Goal: Find specific page/section: Find specific page/section

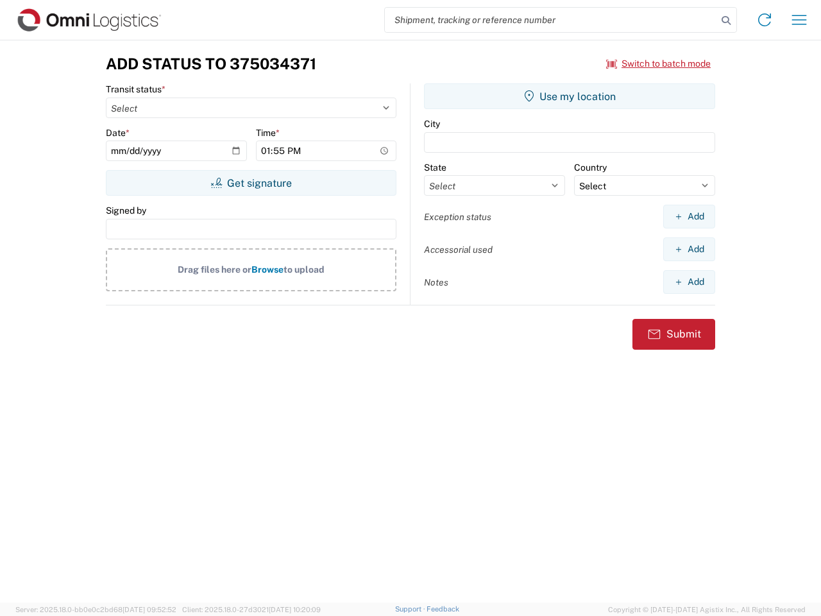
click at [551, 20] on input "search" at bounding box center [551, 20] width 332 height 24
click at [726, 21] on icon at bounding box center [726, 21] width 18 height 18
click at [764, 20] on icon at bounding box center [764, 20] width 21 height 21
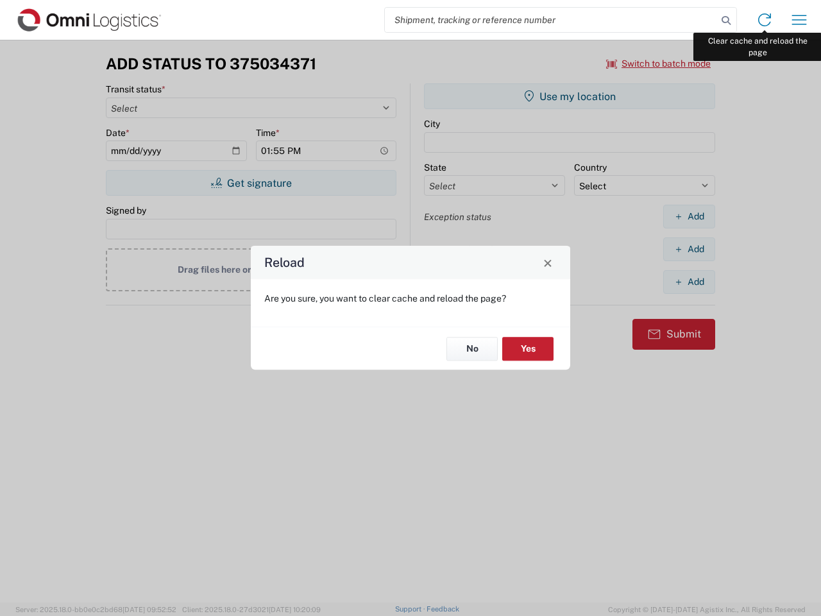
click at [799, 20] on div "Reload Are you sure, you want to clear cache and reload the page? No Yes" at bounding box center [410, 308] width 821 height 616
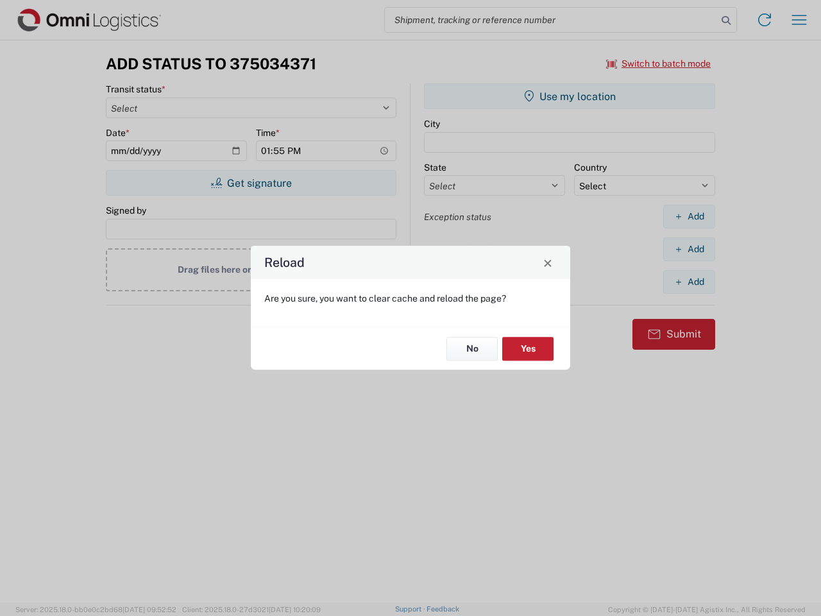
click at [659, 63] on div "Reload Are you sure, you want to clear cache and reload the page? No Yes" at bounding box center [410, 308] width 821 height 616
click at [251, 183] on div "Reload Are you sure, you want to clear cache and reload the page? No Yes" at bounding box center [410, 308] width 821 height 616
click at [569, 96] on div "Reload Are you sure, you want to clear cache and reload the page? No Yes" at bounding box center [410, 308] width 821 height 616
click at [689, 216] on div "Reload Are you sure, you want to clear cache and reload the page? No Yes" at bounding box center [410, 308] width 821 height 616
click at [689, 249] on div "Reload Are you sure, you want to clear cache and reload the page? No Yes" at bounding box center [410, 308] width 821 height 616
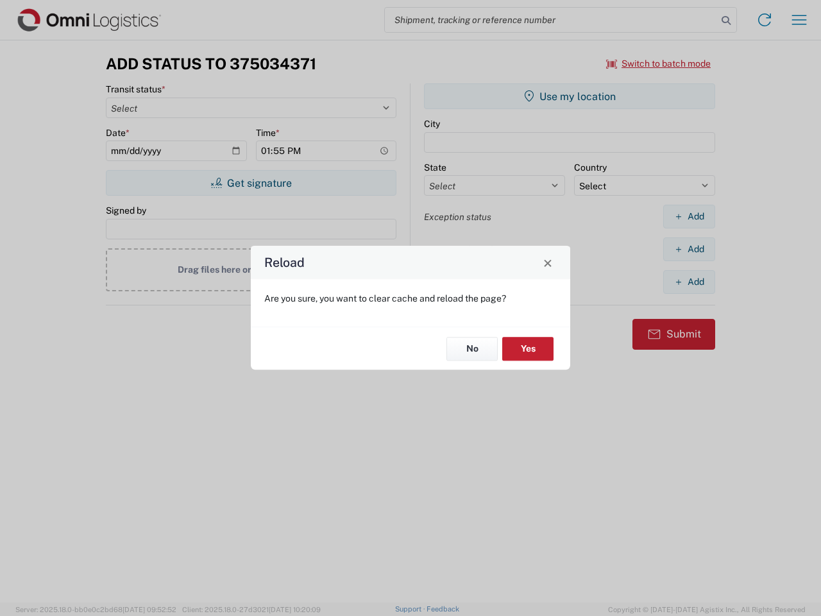
click at [689, 282] on div "Reload Are you sure, you want to clear cache and reload the page? No Yes" at bounding box center [410, 308] width 821 height 616
